Goal: Task Accomplishment & Management: Manage account settings

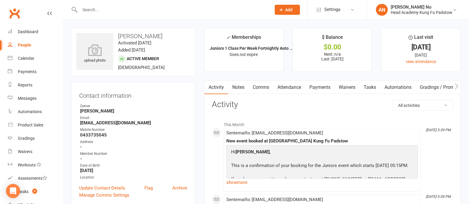
click at [101, 9] on input "text" at bounding box center [172, 10] width 189 height 8
type input "ivy murray"
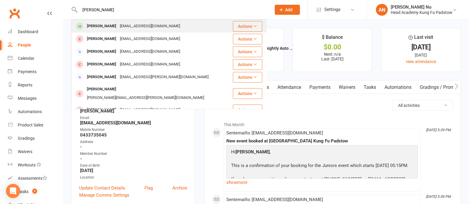
click at [99, 26] on div "Ivy Murray" at bounding box center [101, 26] width 33 height 9
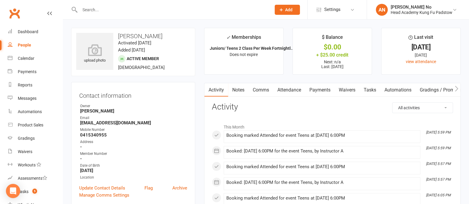
click at [295, 88] on link "Attendance" at bounding box center [289, 90] width 32 height 14
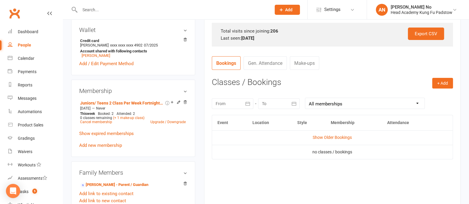
scroll to position [206, 0]
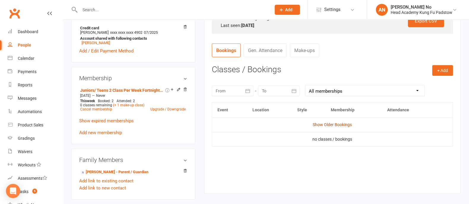
click at [349, 125] on link "Show Older Bookings" at bounding box center [332, 125] width 39 height 5
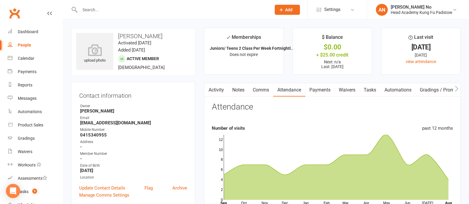
scroll to position [179, 0]
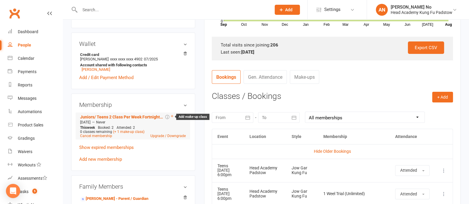
click at [172, 118] on icon at bounding box center [172, 116] width 2 height 2
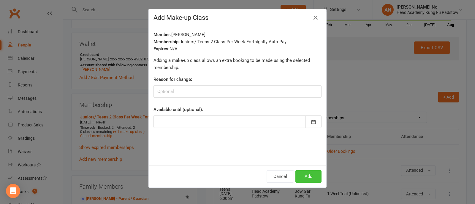
click at [306, 179] on button "Add" at bounding box center [308, 177] width 26 height 12
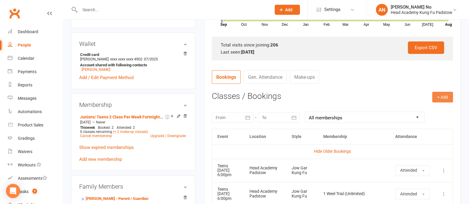
click at [446, 98] on button "+ Add" at bounding box center [442, 97] width 21 height 11
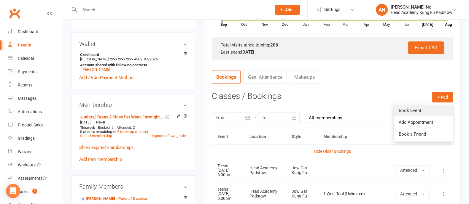
click at [410, 108] on link "Book Event" at bounding box center [423, 111] width 59 height 12
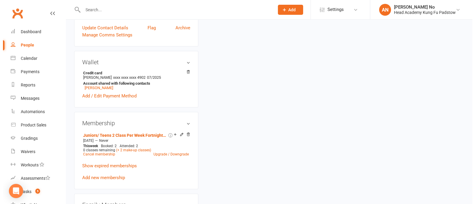
scroll to position [53, 0]
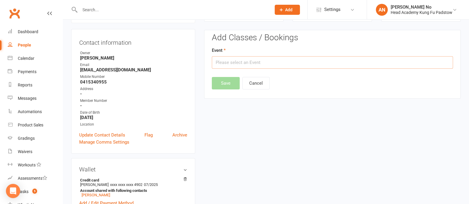
click at [366, 62] on input "text" at bounding box center [332, 62] width 241 height 12
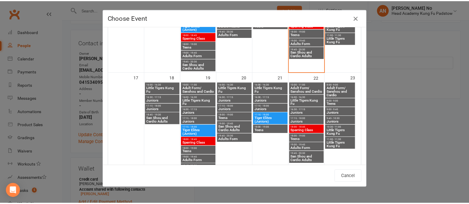
scroll to position [321, 0]
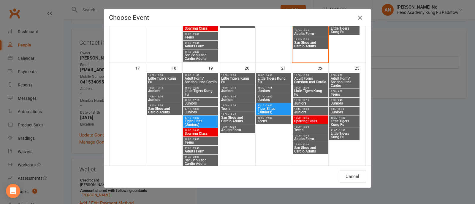
click at [229, 107] on span "Teens" at bounding box center [237, 109] width 33 height 4
type input "Teens - Aug 20, 2025 6:00:00 PM"
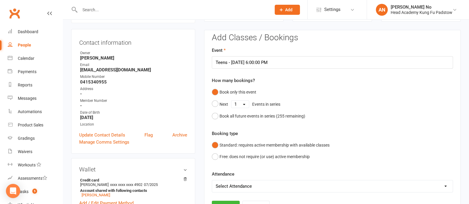
scroll to position [232, 0]
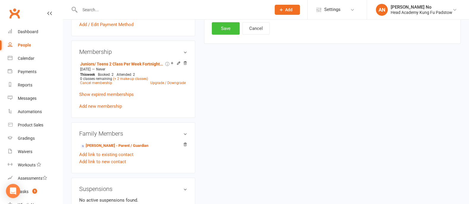
click at [227, 30] on button "Save" at bounding box center [226, 28] width 28 height 12
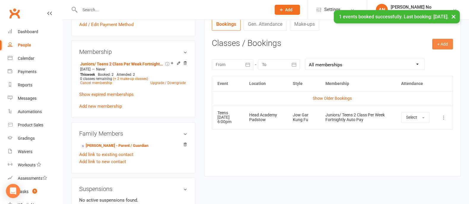
click at [443, 41] on button "+ Add" at bounding box center [442, 44] width 21 height 11
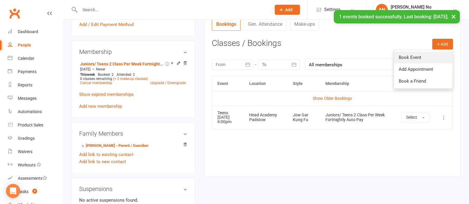
click at [407, 54] on link "Book Event" at bounding box center [423, 58] width 59 height 12
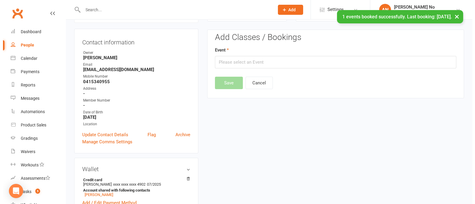
scroll to position [53, 0]
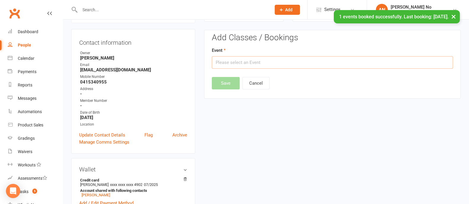
click at [278, 61] on input "text" at bounding box center [332, 62] width 241 height 12
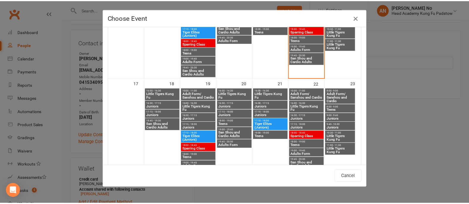
scroll to position [316, 0]
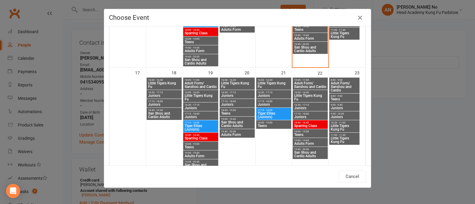
click at [263, 125] on span "Teens" at bounding box center [273, 126] width 33 height 4
type input "Teens - Aug 21, 2025 6:00:00 PM"
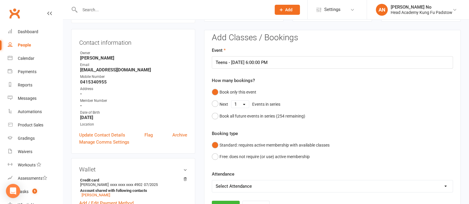
scroll to position [232, 0]
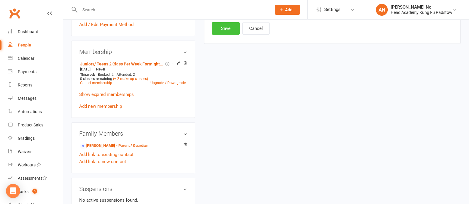
click at [222, 28] on button "Save" at bounding box center [226, 28] width 28 height 12
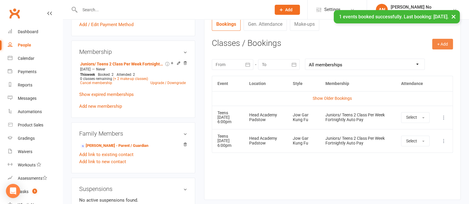
click at [435, 45] on button "+ Add" at bounding box center [442, 44] width 21 height 11
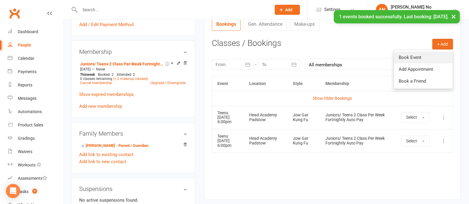
click at [409, 56] on link "Book Event" at bounding box center [423, 58] width 59 height 12
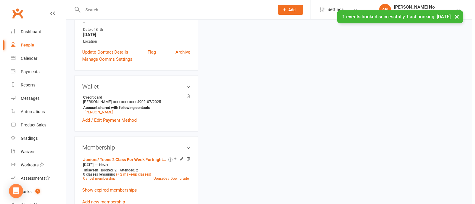
scroll to position [53, 0]
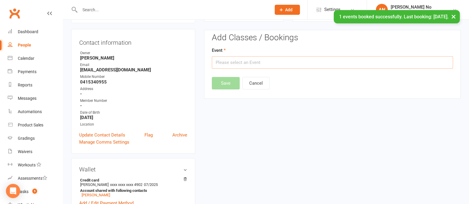
click at [356, 61] on input "text" at bounding box center [332, 62] width 241 height 12
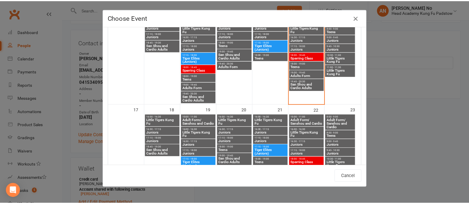
scroll to position [312, 0]
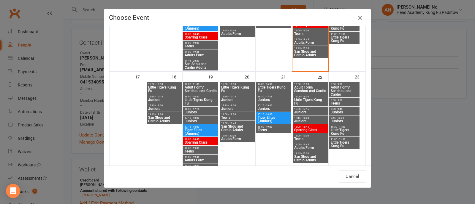
click at [306, 137] on span "Teens" at bounding box center [310, 139] width 33 height 4
type input "Teens - Aug 22, 2025 6:00:00 PM"
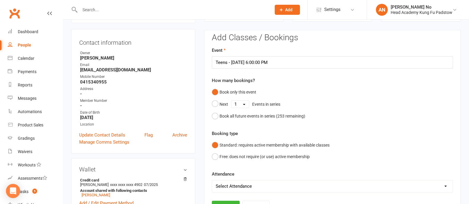
scroll to position [232, 0]
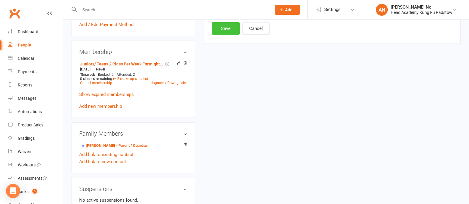
click at [228, 31] on button "Save" at bounding box center [226, 28] width 28 height 12
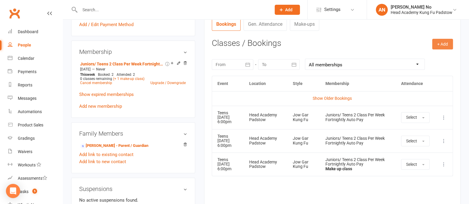
click at [443, 45] on button "+ Add" at bounding box center [442, 44] width 21 height 11
click at [370, 42] on h3 "Classes / Bookings" at bounding box center [332, 43] width 241 height 9
click at [100, 9] on input "text" at bounding box center [172, 10] width 189 height 8
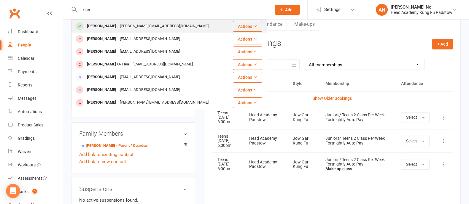
type input "kian"
click at [102, 27] on div "Kian Woods" at bounding box center [101, 26] width 33 height 9
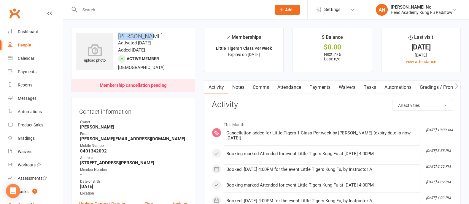
drag, startPoint x: 117, startPoint y: 36, endPoint x: 151, endPoint y: 39, distance: 34.0
click at [151, 39] on h3 "Kian Woods" at bounding box center [133, 36] width 114 height 7
copy h3 "Kian Woods"
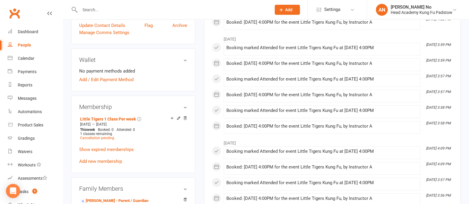
scroll to position [358, 0]
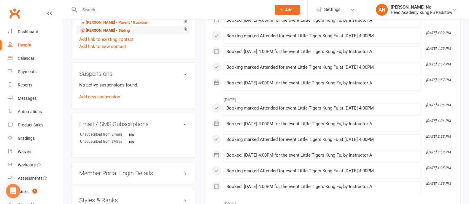
click at [107, 29] on link "Levi Woods - Sibling" at bounding box center [105, 31] width 50 height 6
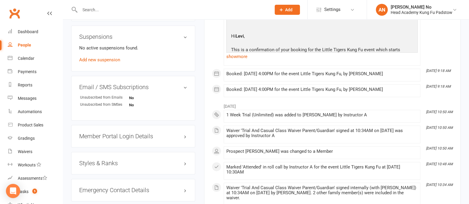
scroll to position [179, 0]
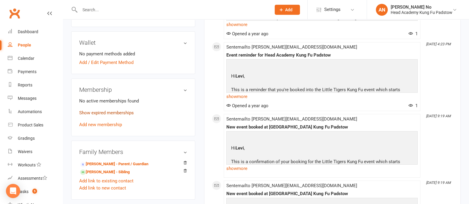
click at [128, 113] on link "Show expired memberships" at bounding box center [106, 112] width 55 height 5
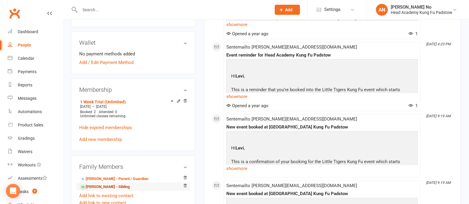
click at [118, 188] on link "Kian Woods - Sibling" at bounding box center [105, 187] width 50 height 6
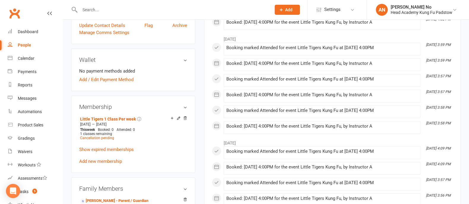
scroll to position [358, 0]
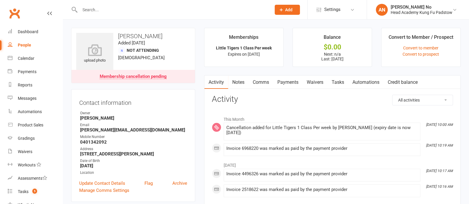
click at [288, 82] on link "Payments" at bounding box center [287, 83] width 29 height 14
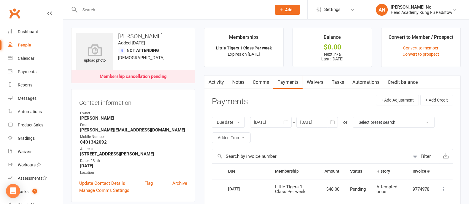
scroll to position [179, 0]
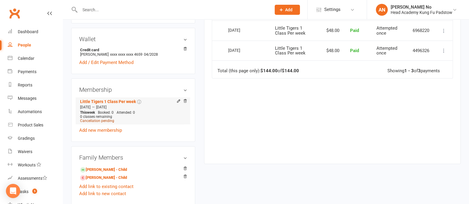
click at [96, 121] on span "Cancellation pending" at bounding box center [97, 121] width 34 height 4
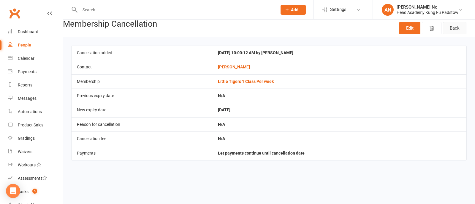
click at [456, 26] on link "Back" at bounding box center [454, 28] width 23 height 12
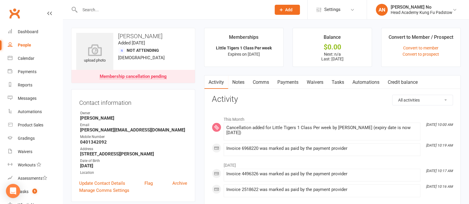
click at [151, 76] on div "Membership cancellation pending" at bounding box center [133, 76] width 67 height 5
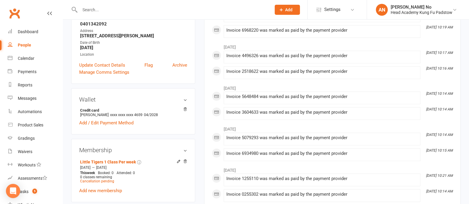
scroll to position [137, 0]
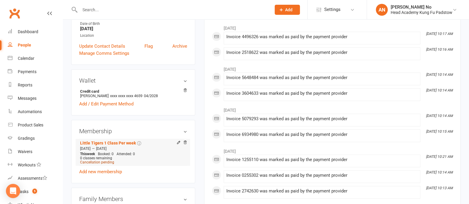
click at [96, 164] on span "Cancellation pending" at bounding box center [97, 163] width 34 height 4
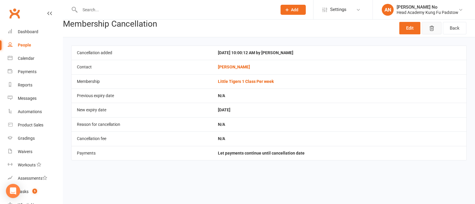
click at [433, 28] on icon "button" at bounding box center [432, 29] width 6 height 6
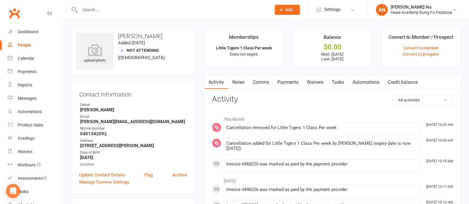
click at [294, 82] on link "Payments" at bounding box center [287, 83] width 29 height 14
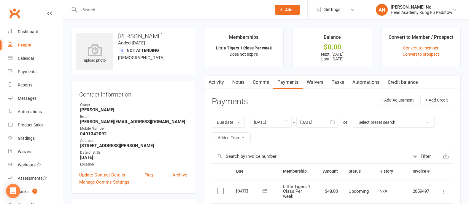
click at [222, 82] on link "Activity" at bounding box center [216, 83] width 24 height 14
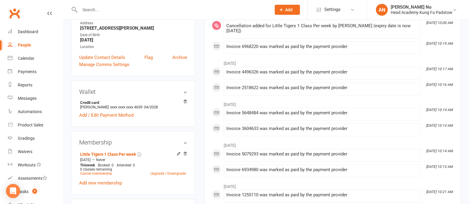
scroll to position [126, 0]
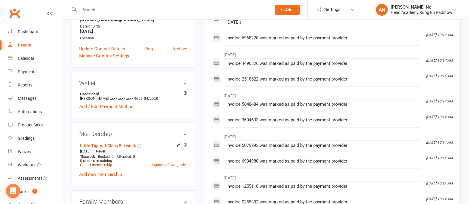
click at [107, 166] on link "Cancel membership" at bounding box center [96, 165] width 32 height 4
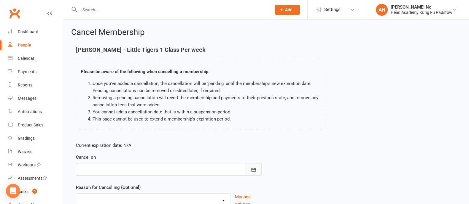
click at [253, 169] on icon "button" at bounding box center [253, 170] width 4 height 4
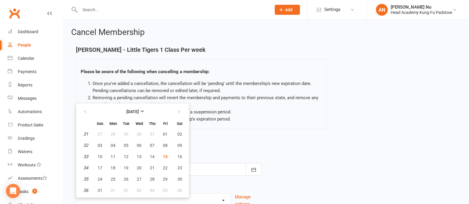
click at [223, 146] on p "Current expiration date: N/A" at bounding box center [169, 145] width 186 height 7
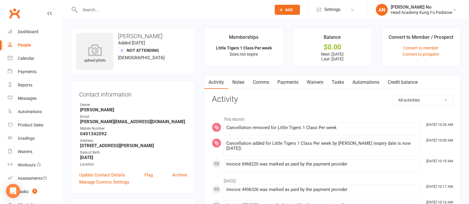
click at [240, 84] on link "Notes" at bounding box center [238, 83] width 20 height 14
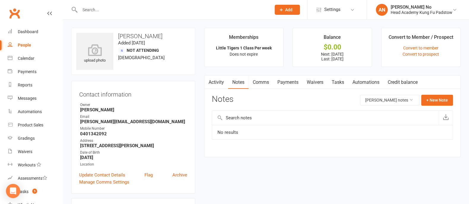
click at [210, 80] on icon "button" at bounding box center [208, 81] width 4 height 6
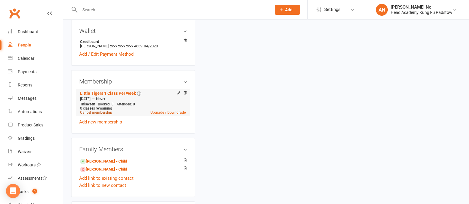
click at [93, 114] on link "Cancel membership" at bounding box center [96, 113] width 32 height 4
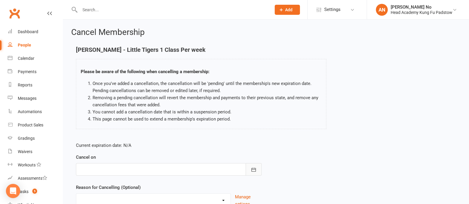
click at [257, 170] on button "button" at bounding box center [254, 170] width 16 height 12
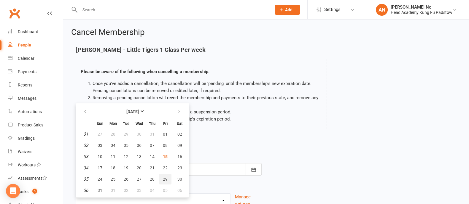
click at [163, 177] on span "29" at bounding box center [165, 179] width 5 height 5
type input "29 Aug 2025"
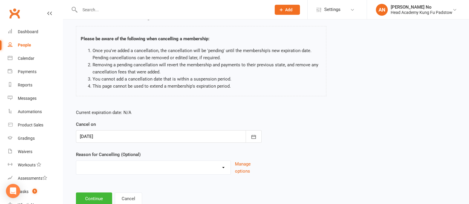
scroll to position [51, 0]
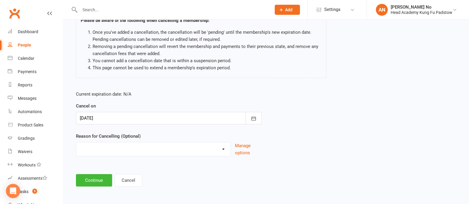
click at [204, 149] on select "Holiday Injury Other reason" at bounding box center [153, 149] width 154 height 12
select select "2"
click at [76, 143] on select "Holiday Injury Other reason" at bounding box center [153, 149] width 154 height 12
click at [107, 181] on input at bounding box center [169, 181] width 186 height 12
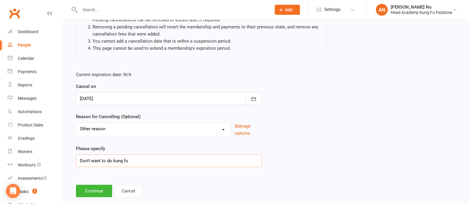
scroll to position [82, 0]
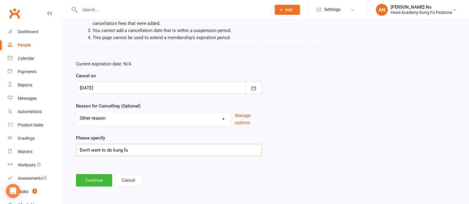
drag, startPoint x: 131, startPoint y: 149, endPoint x: 79, endPoint y: 148, distance: 52.3
click at [79, 148] on input "Don't want to do kung fu" at bounding box center [169, 150] width 186 height 12
click at [80, 150] on input "Got bored" at bounding box center [169, 150] width 186 height 12
click at [82, 150] on input "Got bored" at bounding box center [169, 150] width 186 height 12
type input "Kian got bored"
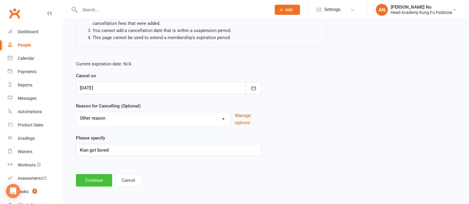
click at [98, 178] on button "Continue" at bounding box center [94, 181] width 36 height 12
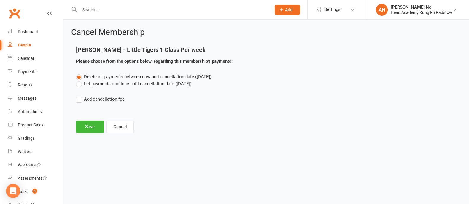
scroll to position [0, 0]
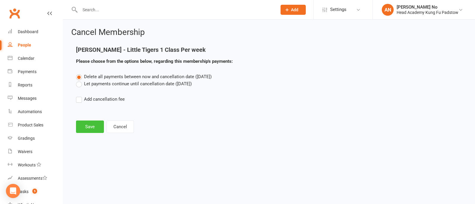
click at [94, 130] on button "Save" at bounding box center [90, 127] width 28 height 12
